Goal: Task Accomplishment & Management: Use online tool/utility

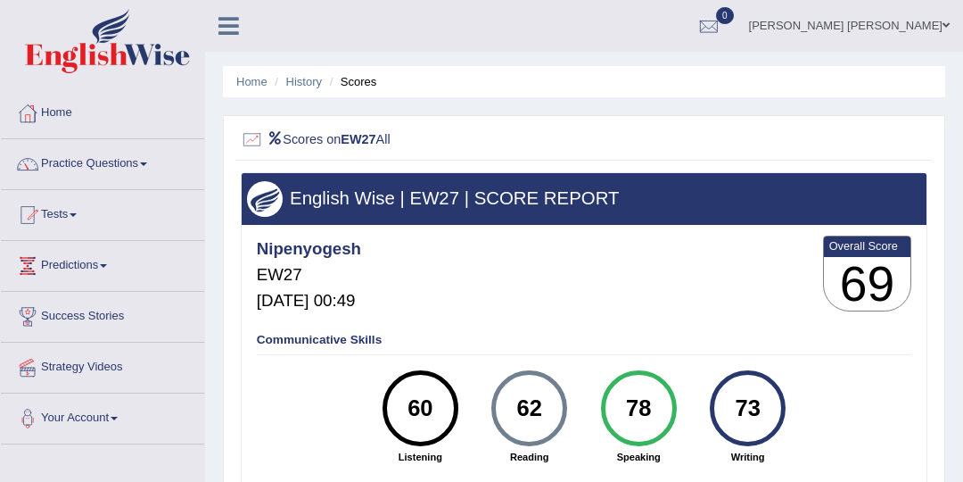
click at [615, 288] on div "Nipenyogesh EW27 Sep 2, 2025, 00:49 Overall Score 69" at bounding box center [583, 277] width 663 height 90
click at [70, 210] on link "Tests" at bounding box center [102, 212] width 203 height 45
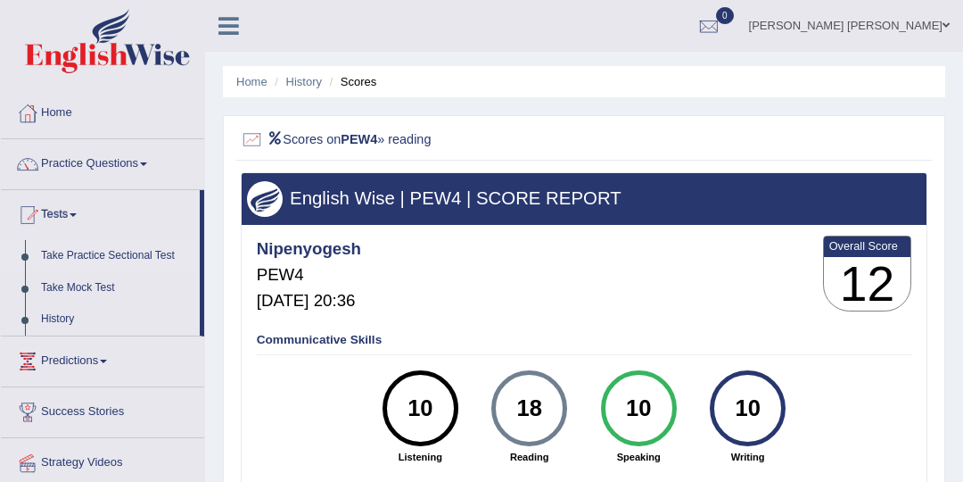
click at [127, 257] on link "Take Practice Sectional Test" at bounding box center [116, 256] width 167 height 32
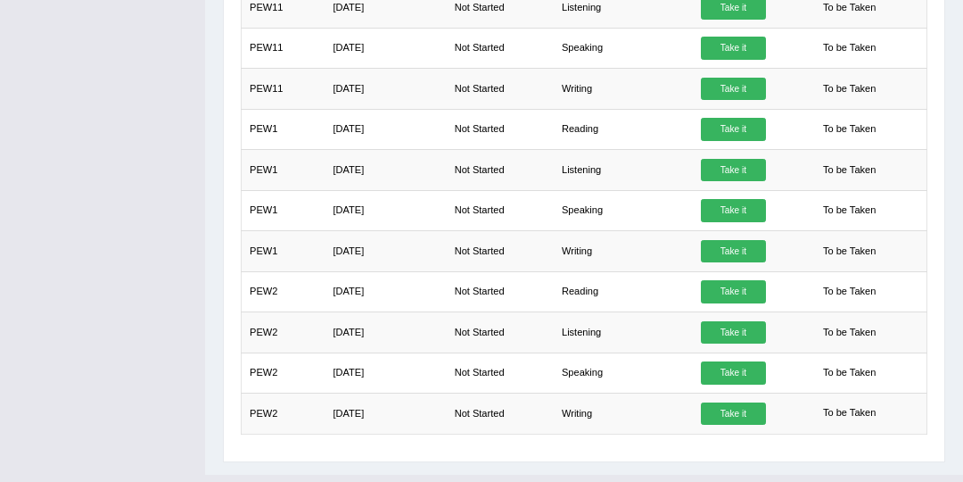
scroll to position [1533, 0]
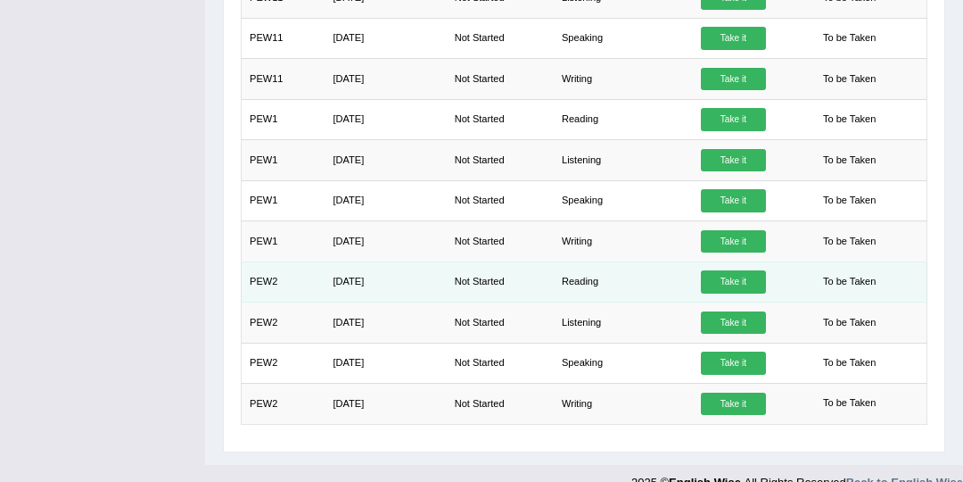
click at [715, 270] on link "Take it" at bounding box center [733, 281] width 64 height 23
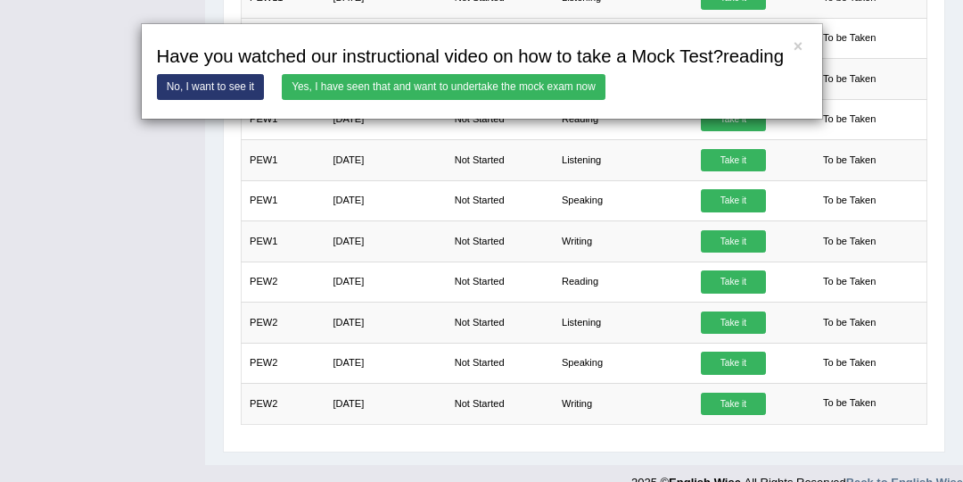
click at [315, 87] on link "Yes, I have seen that and want to undertake the mock exam now" at bounding box center [444, 87] width 324 height 26
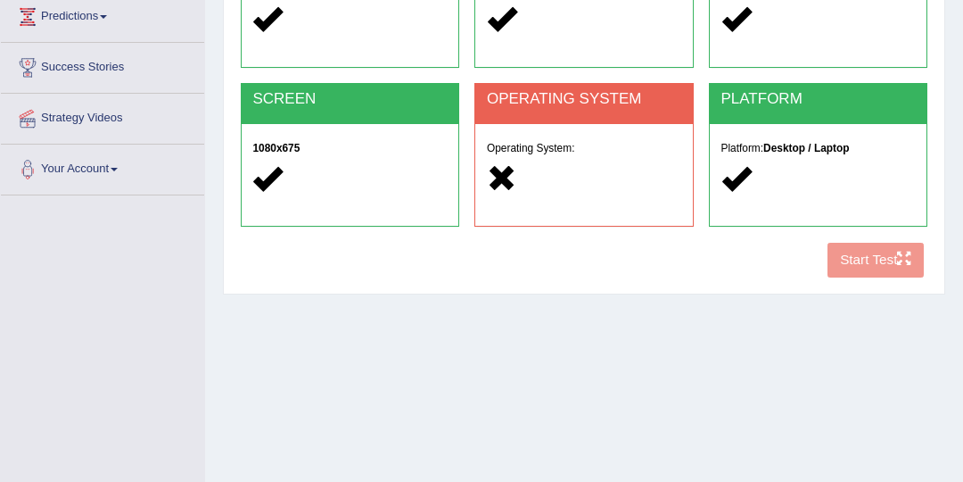
scroll to position [284, 0]
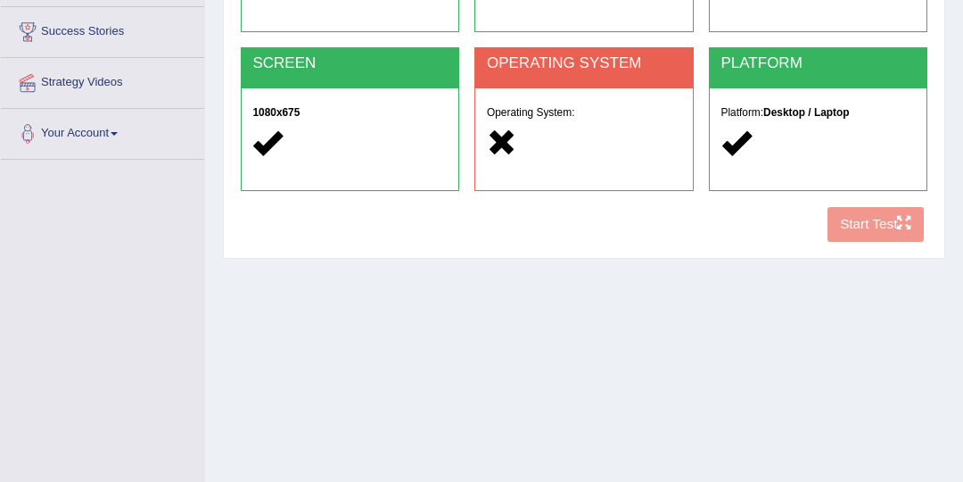
click at [869, 227] on div "COOKIES Cookies Enabled JAVASCRIPT Javascript Enabled BROWSER Browser: Chrome S…" at bounding box center [583, 69] width 695 height 363
click at [667, 383] on div "Home Exams Exam Requirements System Requirements Test COOKIES Cookies Enabled J…" at bounding box center [584, 162] width 758 height 892
click at [883, 214] on div "COOKIES Cookies Enabled JAVASCRIPT Javascript Enabled BROWSER Browser: Chrome S…" at bounding box center [583, 69] width 695 height 363
click at [540, 62] on h2 "OPERATING SYSTEM" at bounding box center [584, 63] width 194 height 17
click at [540, 347] on div "Home Exams Exam Requirements System Requirements Test COOKIES Cookies Enabled J…" at bounding box center [584, 162] width 758 height 892
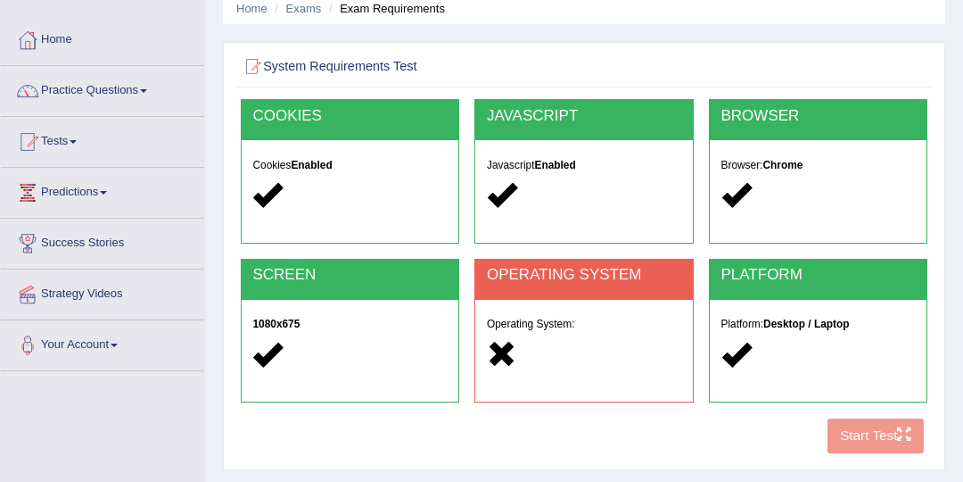
scroll to position [106, 0]
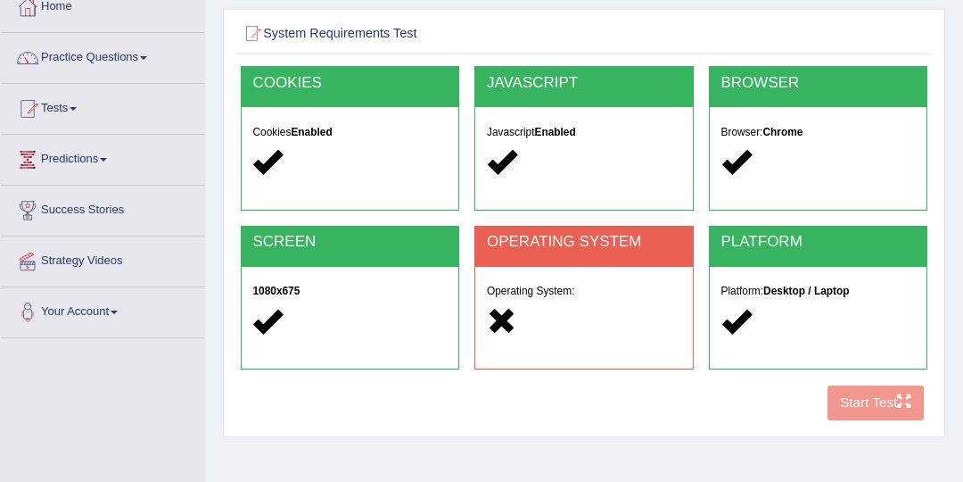
click at [838, 397] on div "COOKIES Cookies Enabled JAVASCRIPT Javascript Enabled BROWSER Browser: Chrome S…" at bounding box center [583, 247] width 695 height 363
click at [881, 402] on div "COOKIES Cookies Enabled JAVASCRIPT Javascript Enabled BROWSER Browser: Chrome S…" at bounding box center [583, 247] width 695 height 363
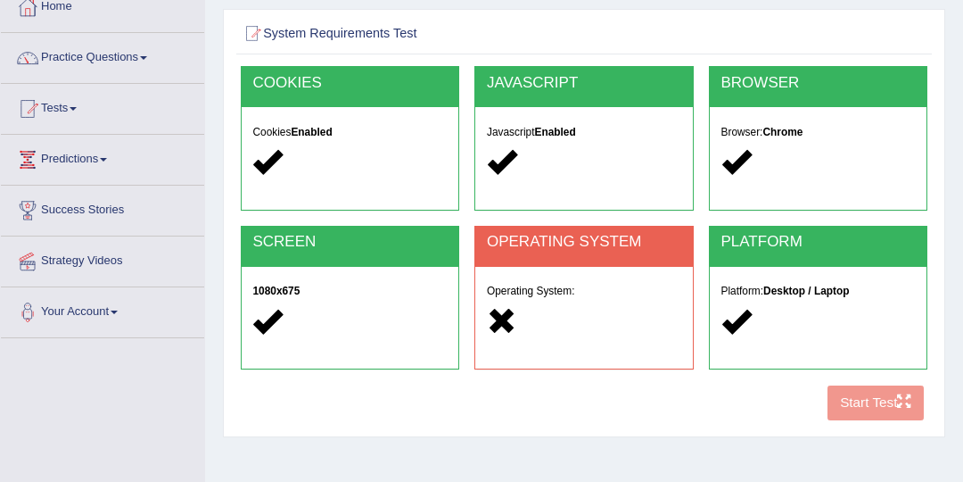
click at [881, 402] on div "COOKIES Cookies Enabled JAVASCRIPT Javascript Enabled BROWSER Browser: Chrome S…" at bounding box center [583, 247] width 695 height 363
